Goal: Find specific page/section: Find specific page/section

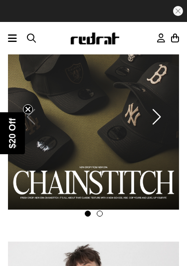
click at [159, 114] on button "Next slide" at bounding box center [156, 117] width 13 height 22
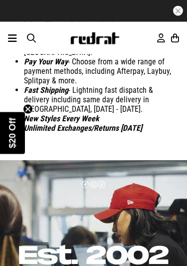
scroll to position [2080, 0]
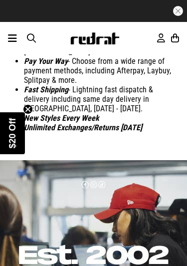
click at [16, 37] on icon at bounding box center [12, 38] width 9 height 12
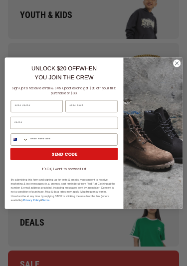
scroll to position [274, 0]
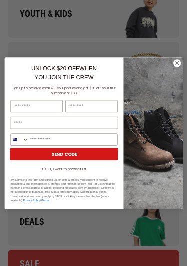
click at [182, 62] on img "POPUP Form" at bounding box center [152, 133] width 59 height 152
click at [178, 61] on circle "Close dialog" at bounding box center [176, 62] width 7 height 7
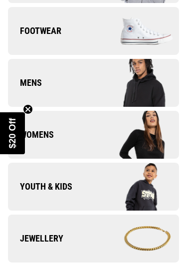
scroll to position [99, 0]
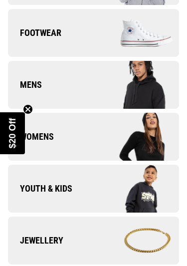
click at [162, 84] on img at bounding box center [137, 84] width 86 height 47
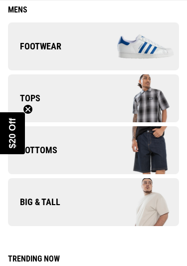
scroll to position [48, 0]
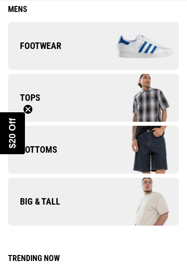
click at [160, 95] on img at bounding box center [137, 97] width 86 height 47
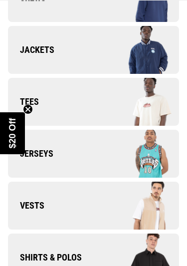
scroll to position [149, 0]
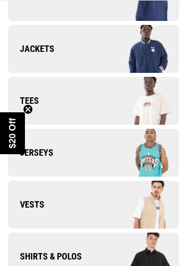
click at [161, 91] on img at bounding box center [137, 100] width 86 height 47
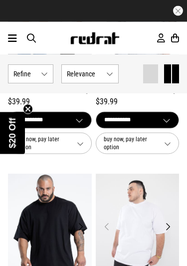
scroll to position [1286, 0]
